Goal: Information Seeking & Learning: Learn about a topic

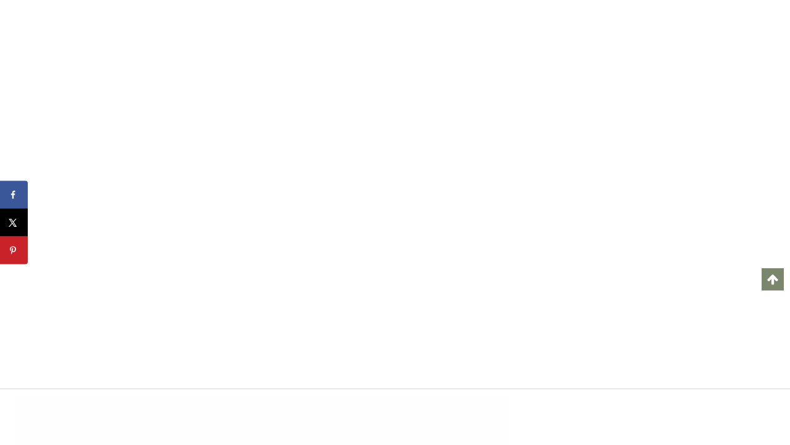
scroll to position [32061, 0]
